Goal: Transaction & Acquisition: Subscribe to service/newsletter

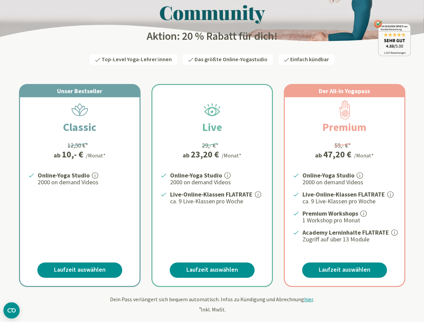
scroll to position [63, 0]
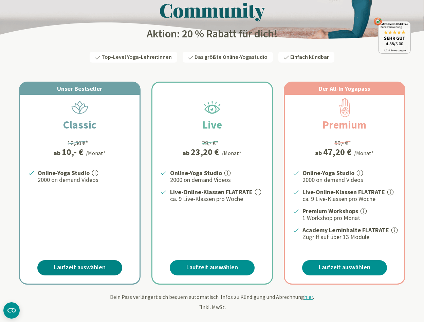
click at [91, 269] on link "Laufzeit auswählen" at bounding box center [79, 267] width 85 height 15
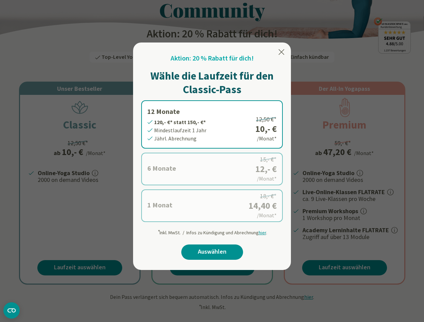
click at [281, 51] on icon at bounding box center [282, 52] width 8 height 8
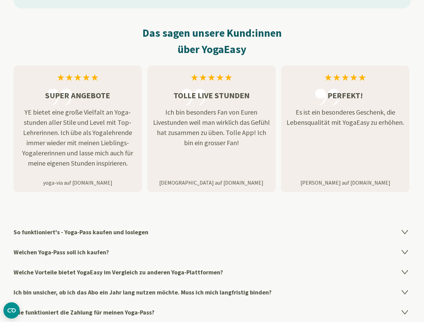
scroll to position [937, 0]
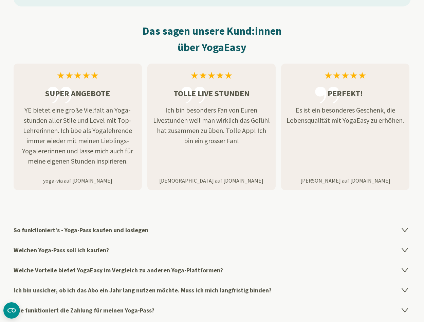
click at [114, 251] on h4 "Welchen Yoga-Pass soll ich kaufen?" at bounding box center [213, 250] width 398 height 20
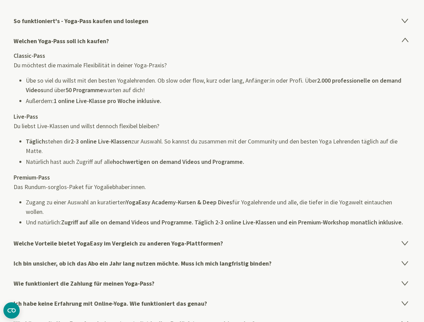
scroll to position [1147, 0]
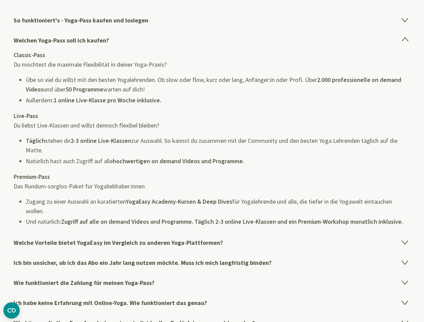
click at [129, 239] on h4 "Welche Vorteile bietet YogaEasy im Vergleich zu anderen Yoga-Plattformen?" at bounding box center [213, 242] width 398 height 20
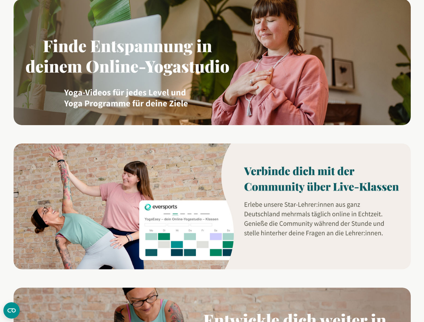
scroll to position [0, 0]
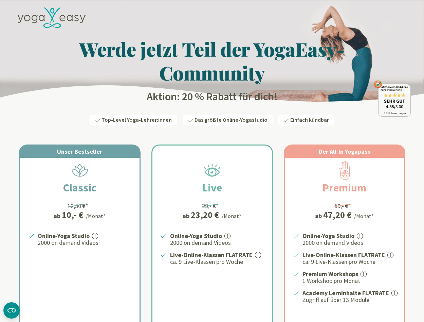
click at [97, 215] on div "/Monat*" at bounding box center [96, 216] width 20 height 8
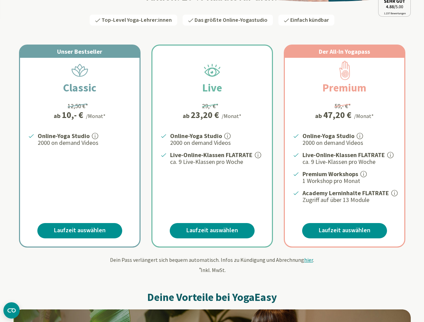
scroll to position [197, 0]
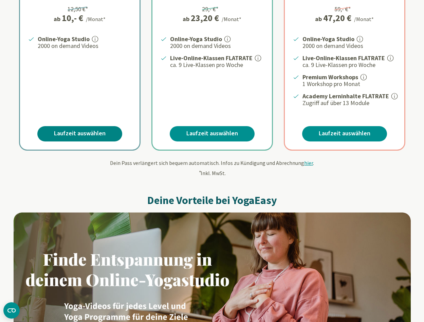
click at [91, 133] on link "Laufzeit auswählen" at bounding box center [79, 133] width 85 height 15
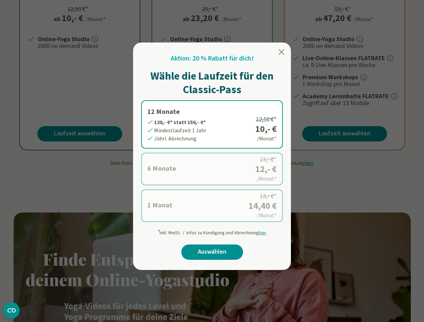
click at [188, 171] on label "6 Monate 72,- €* statt 90,- €* Mindestlaufzeit 6 Monate [GEOGRAPHIC_DATA]. Abre…" at bounding box center [212, 169] width 142 height 33
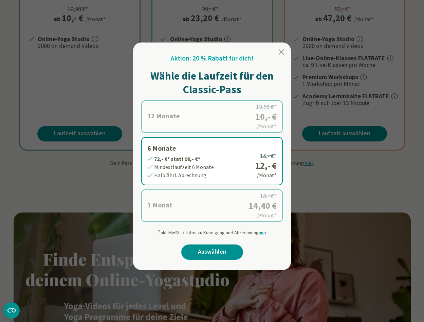
click at [236, 110] on label "12 Monate 120,- €* statt 150,- €* Mindestlaufzeit 1 Jahr Jährl. Abrechnung 12,5…" at bounding box center [212, 116] width 142 height 33
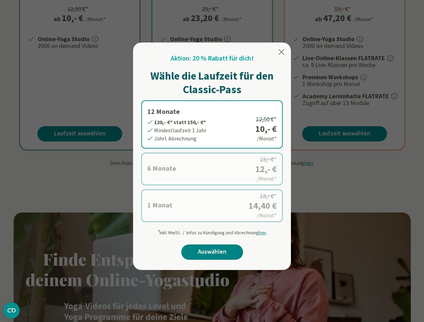
click at [216, 255] on link "Auswählen" at bounding box center [212, 251] width 62 height 15
